Goal: Transaction & Acquisition: Purchase product/service

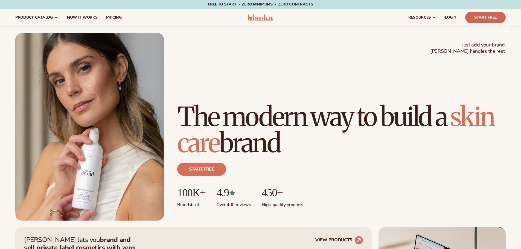
click at [484, 17] on link "Start Free" at bounding box center [485, 17] width 40 height 11
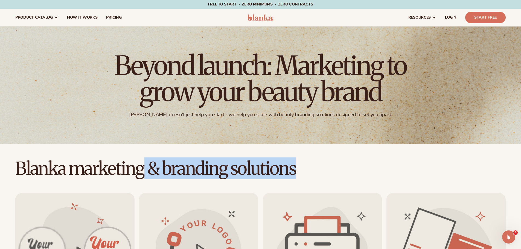
drag, startPoint x: 144, startPoint y: 170, endPoint x: 323, endPoint y: 162, distance: 179.8
click at [323, 162] on h2 "Blanka marketing & branding solutions" at bounding box center [260, 168] width 521 height 18
drag, startPoint x: 349, startPoint y: 168, endPoint x: 353, endPoint y: 171, distance: 4.5
click at [350, 168] on h2 "Blanka marketing & branding solutions" at bounding box center [260, 168] width 521 height 18
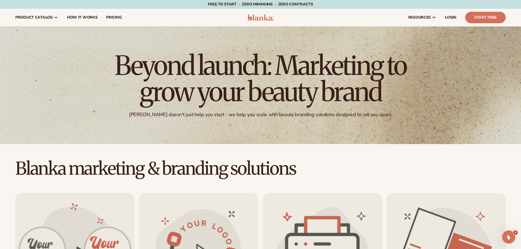
click at [154, 174] on h2 "Blanka marketing & branding solutions" at bounding box center [260, 168] width 521 height 18
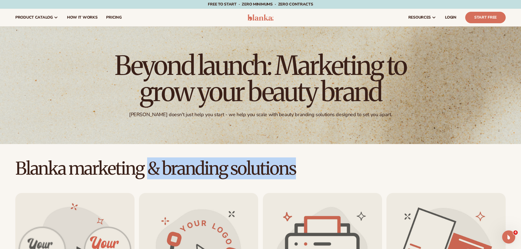
drag, startPoint x: 148, startPoint y: 166, endPoint x: 308, endPoint y: 165, distance: 159.9
click at [308, 165] on h2 "Blanka marketing & branding solutions" at bounding box center [260, 168] width 521 height 18
click at [347, 166] on h2 "Blanka marketing & branding solutions" at bounding box center [260, 168] width 521 height 18
drag, startPoint x: 148, startPoint y: 168, endPoint x: 336, endPoint y: 163, distance: 188.7
click at [332, 164] on h2 "Blanka marketing & branding solutions" at bounding box center [260, 168] width 521 height 18
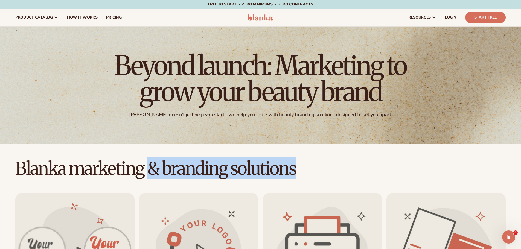
click at [343, 162] on h2 "Blanka marketing & branding solutions" at bounding box center [260, 168] width 521 height 18
click at [337, 159] on h2 "Blanka marketing & branding solutions" at bounding box center [260, 168] width 521 height 18
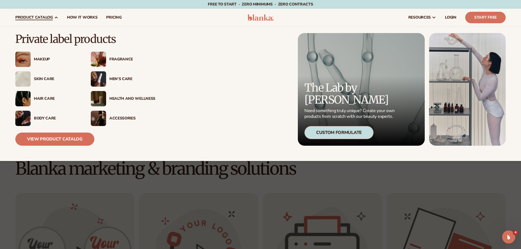
click at [107, 58] on div "Fragrance" at bounding box center [130, 59] width 49 height 5
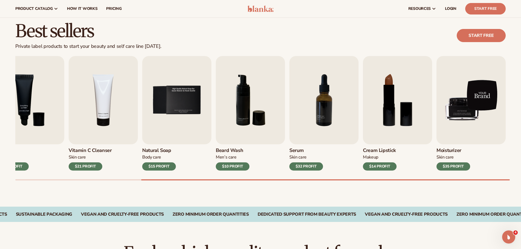
scroll to position [137, 0]
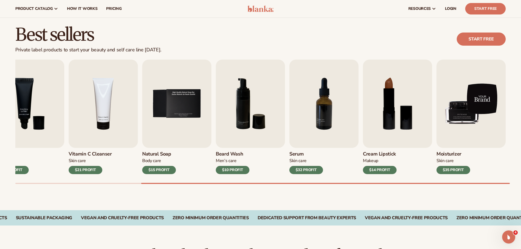
click at [485, 88] on img "9 / 9" at bounding box center [470, 104] width 69 height 88
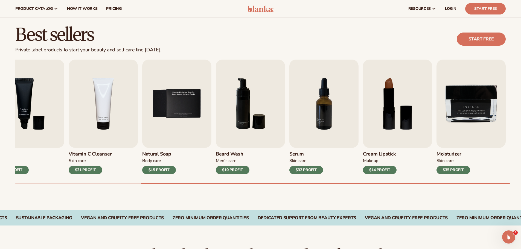
click at [453, 170] on div "$35 PROFIT" at bounding box center [453, 170] width 34 height 8
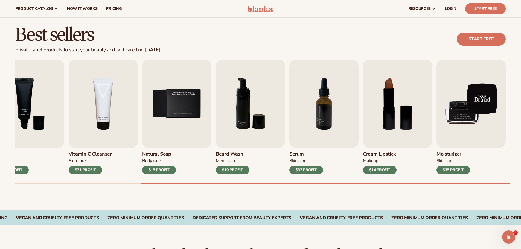
click at [480, 79] on img "9 / 9" at bounding box center [470, 104] width 69 height 88
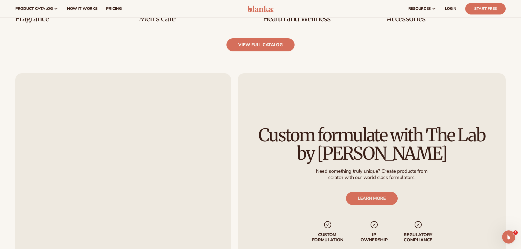
scroll to position [656, 0]
